Goal: Navigation & Orientation: Find specific page/section

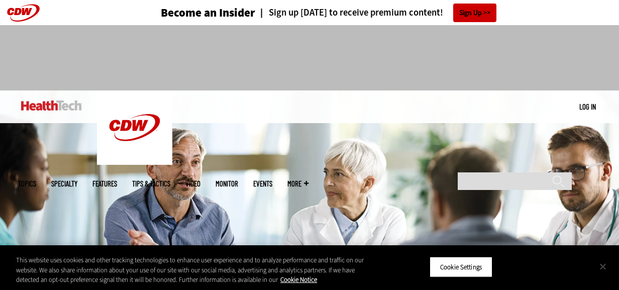
click at [605, 267] on button "Close" at bounding box center [603, 266] width 22 height 22
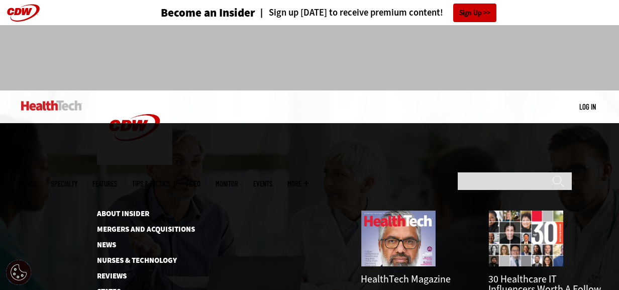
click at [308, 180] on span "More" at bounding box center [297, 184] width 21 height 8
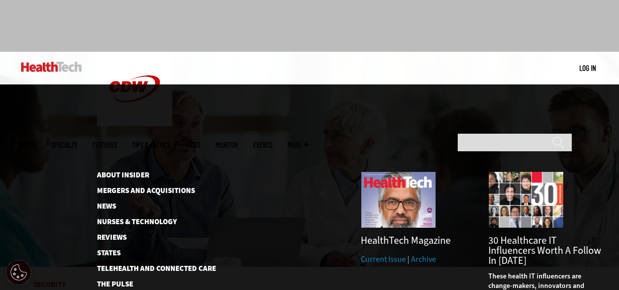
scroll to position [28, 0]
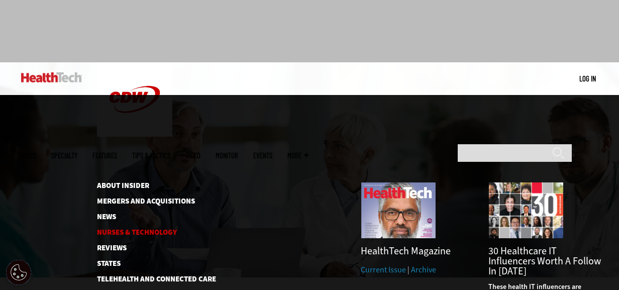
click at [142, 229] on link "Nurses & Technology" at bounding box center [148, 233] width 103 height 8
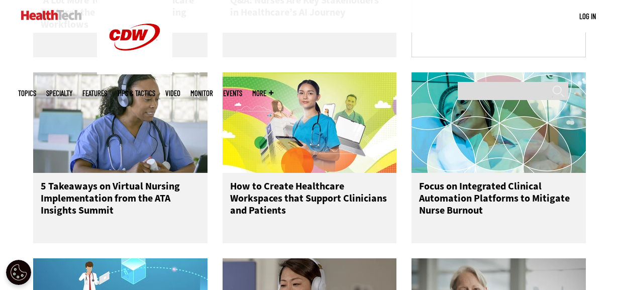
scroll to position [856, 0]
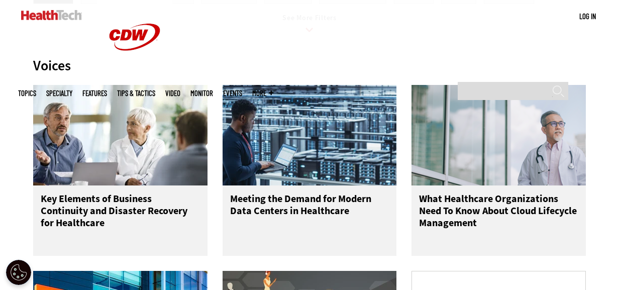
scroll to position [571, 0]
